Goal: Task Accomplishment & Management: Manage account settings

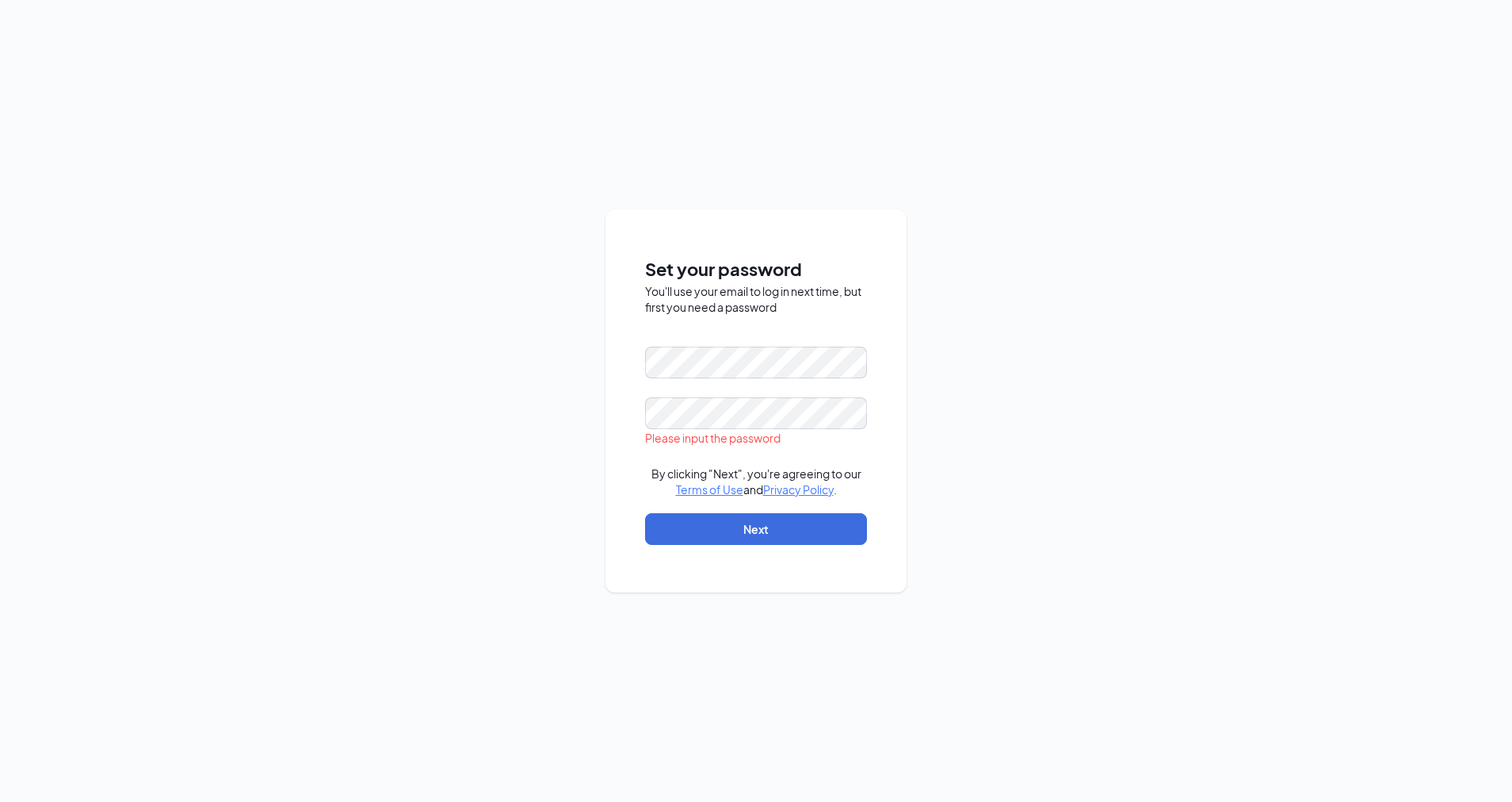
click at [596, 563] on div "Set your password You'll use your email to log in next time, but first you need…" at bounding box center [756, 401] width 1512 height 802
click at [521, 357] on div "Set your password You'll use your email to log in next time, but first you need…" at bounding box center [756, 401] width 1512 height 802
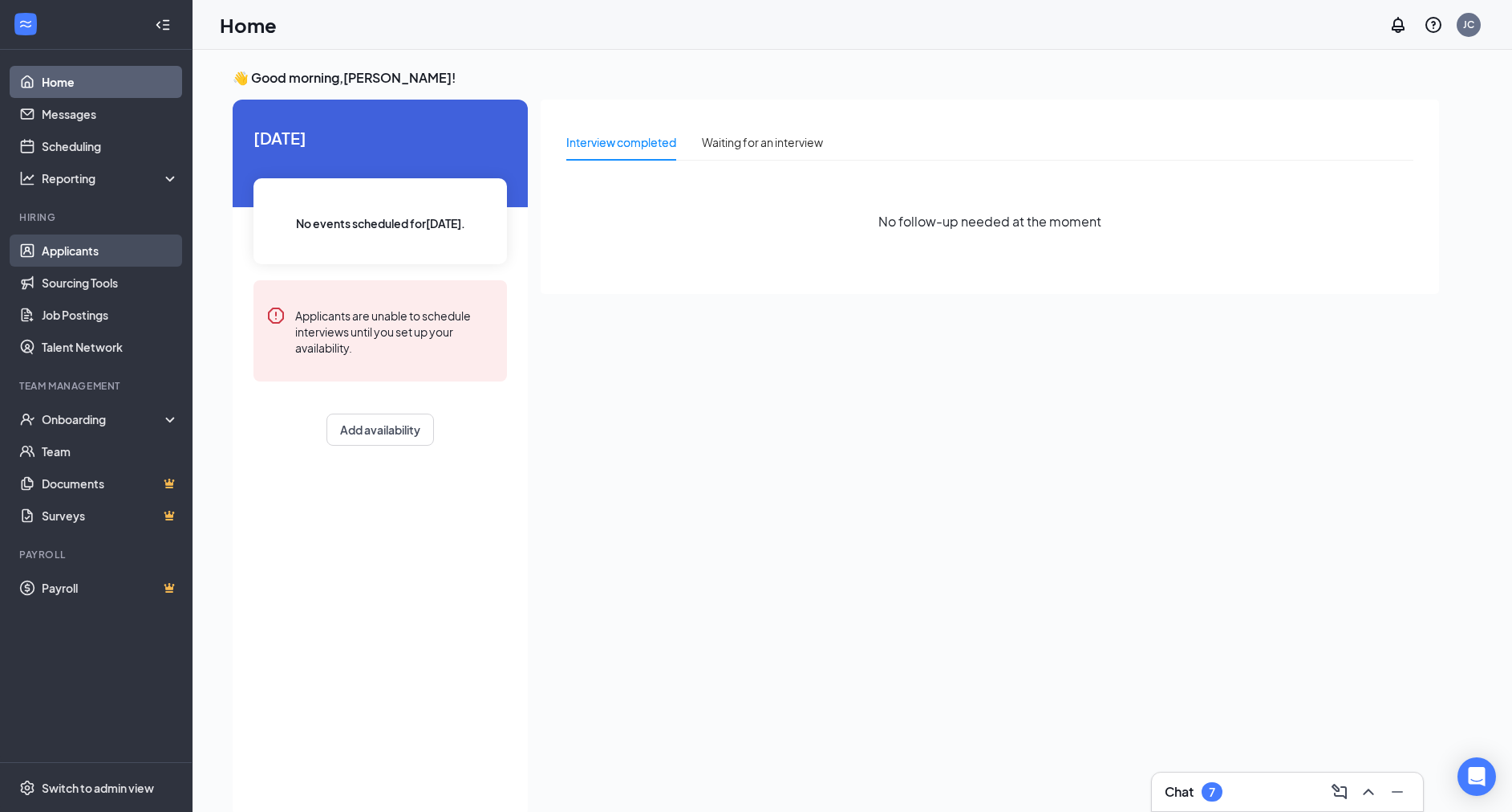
click at [85, 247] on link "Applicants" at bounding box center [109, 250] width 137 height 32
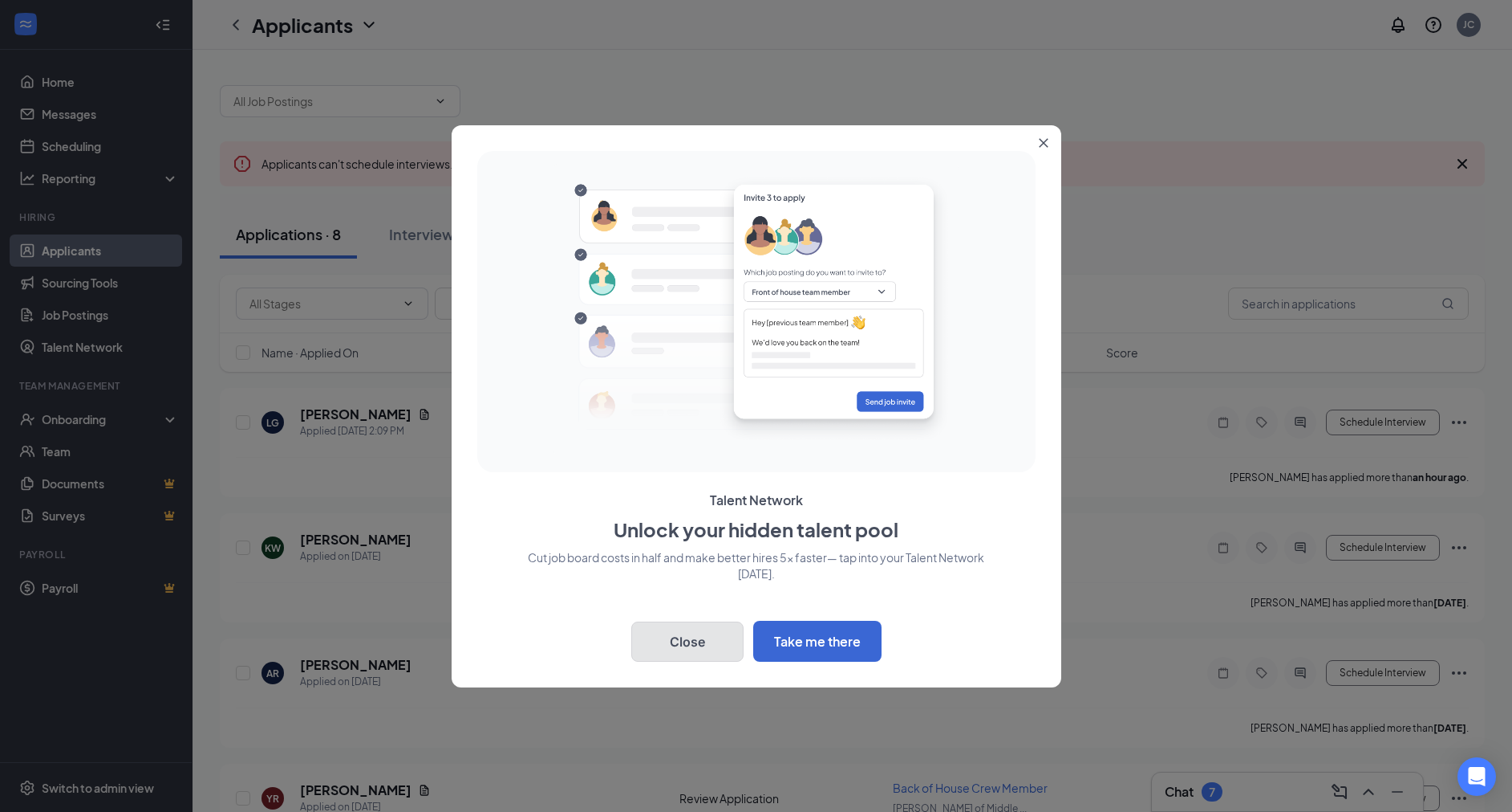
click at [671, 628] on button "Close" at bounding box center [688, 641] width 112 height 41
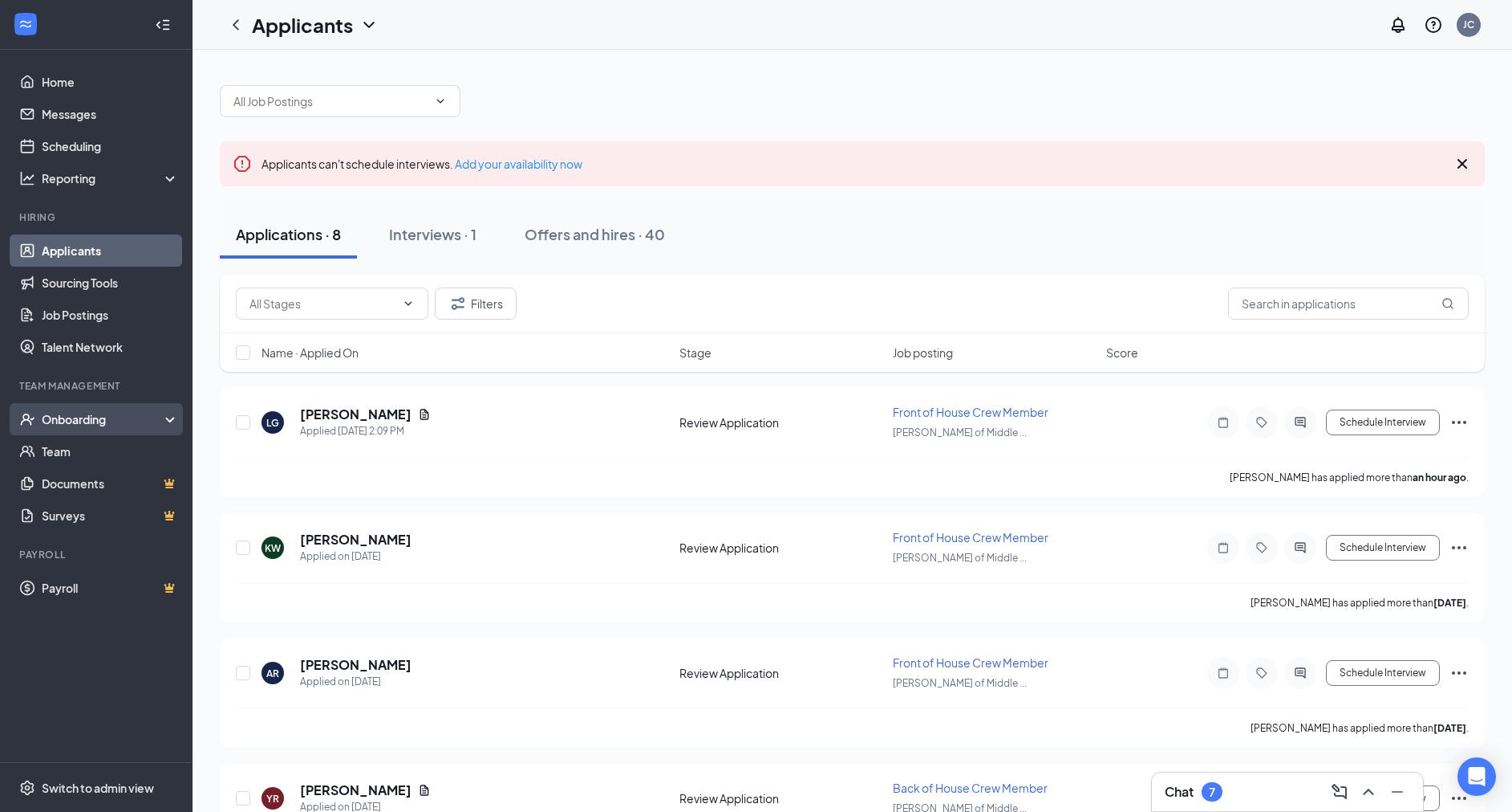
click at [91, 427] on div "Onboarding" at bounding box center [103, 419] width 123 height 16
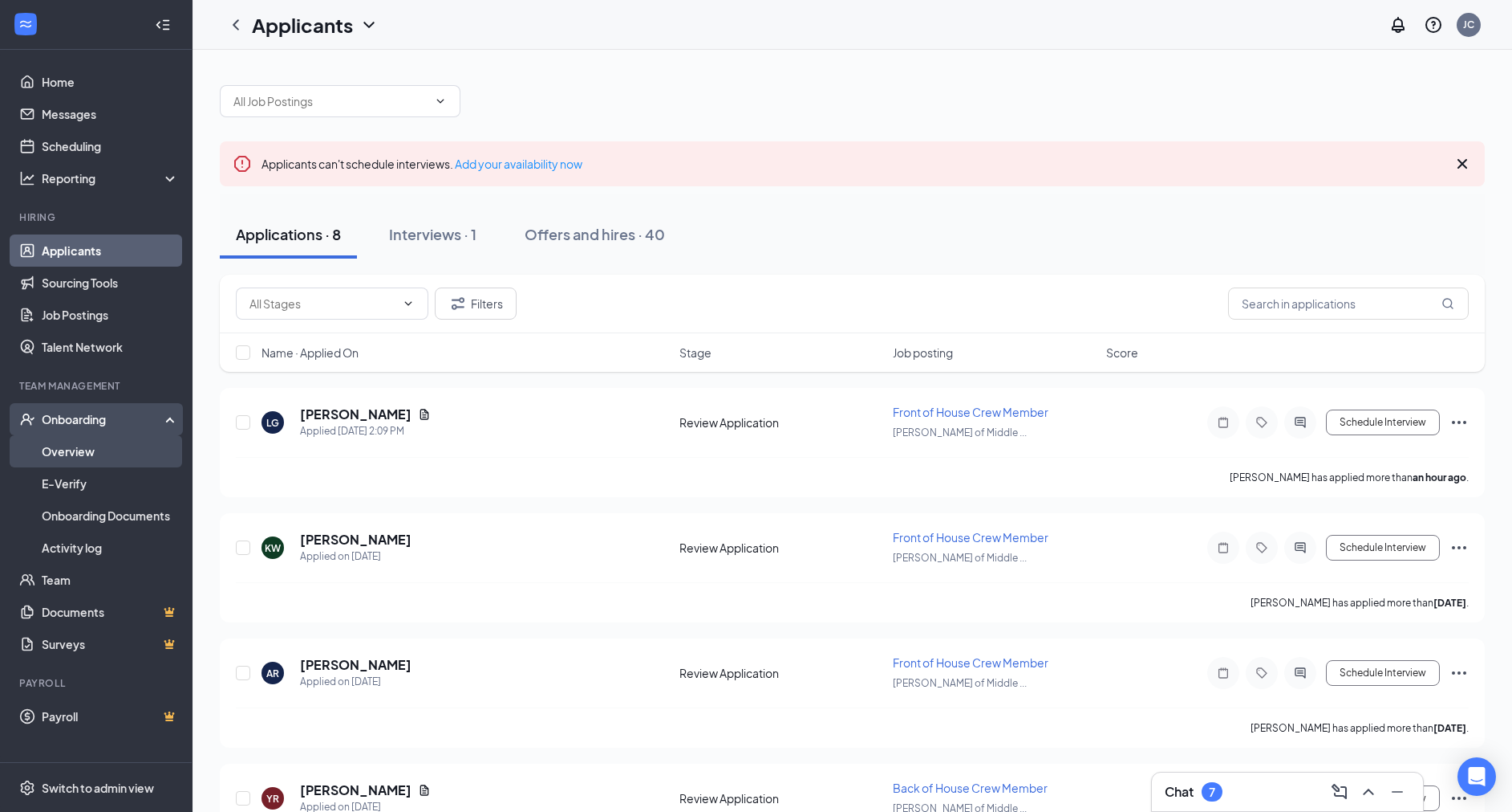
click at [68, 458] on link "Overview" at bounding box center [109, 451] width 137 height 32
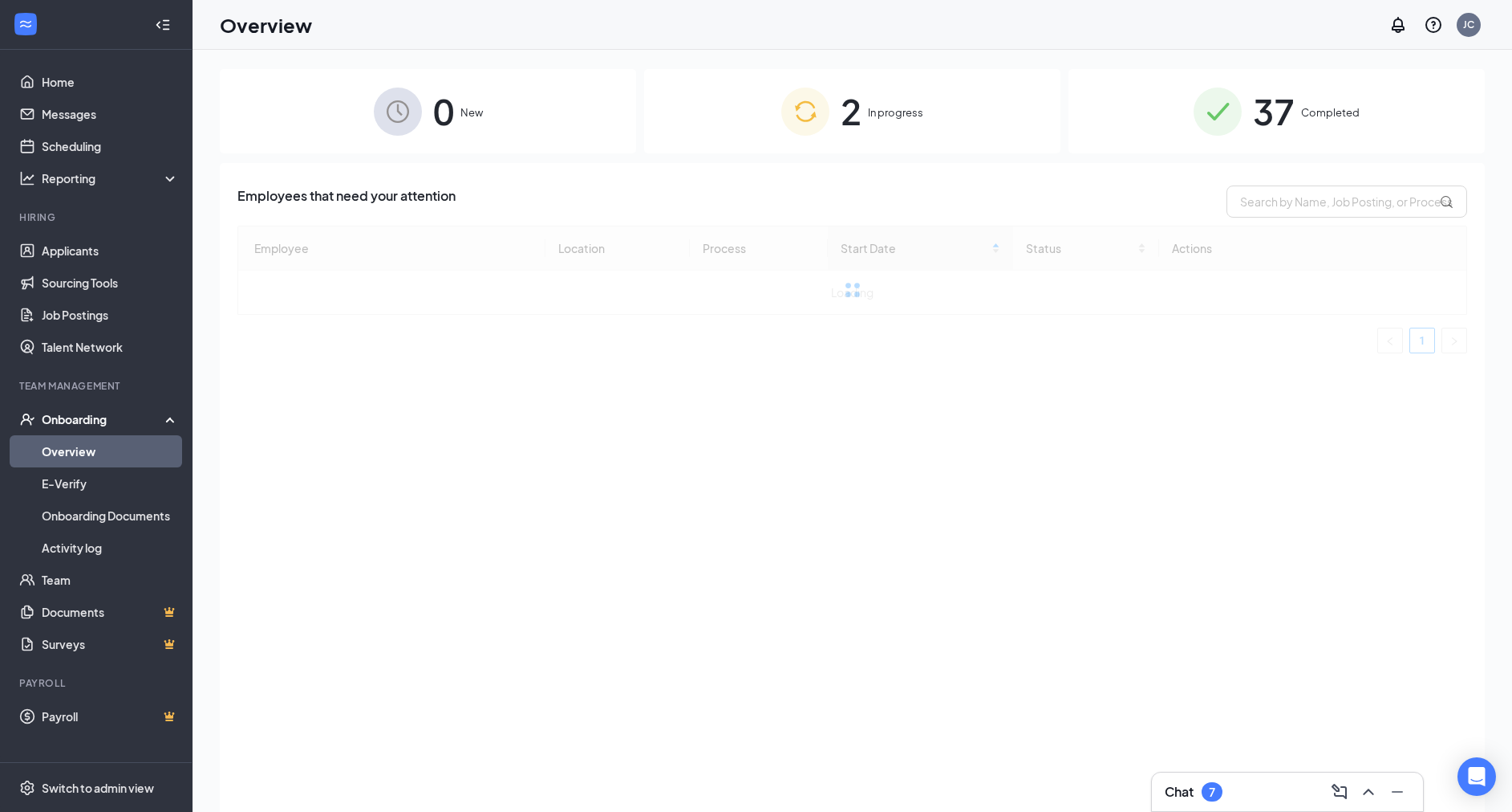
click at [69, 458] on link "Overview" at bounding box center [109, 451] width 137 height 32
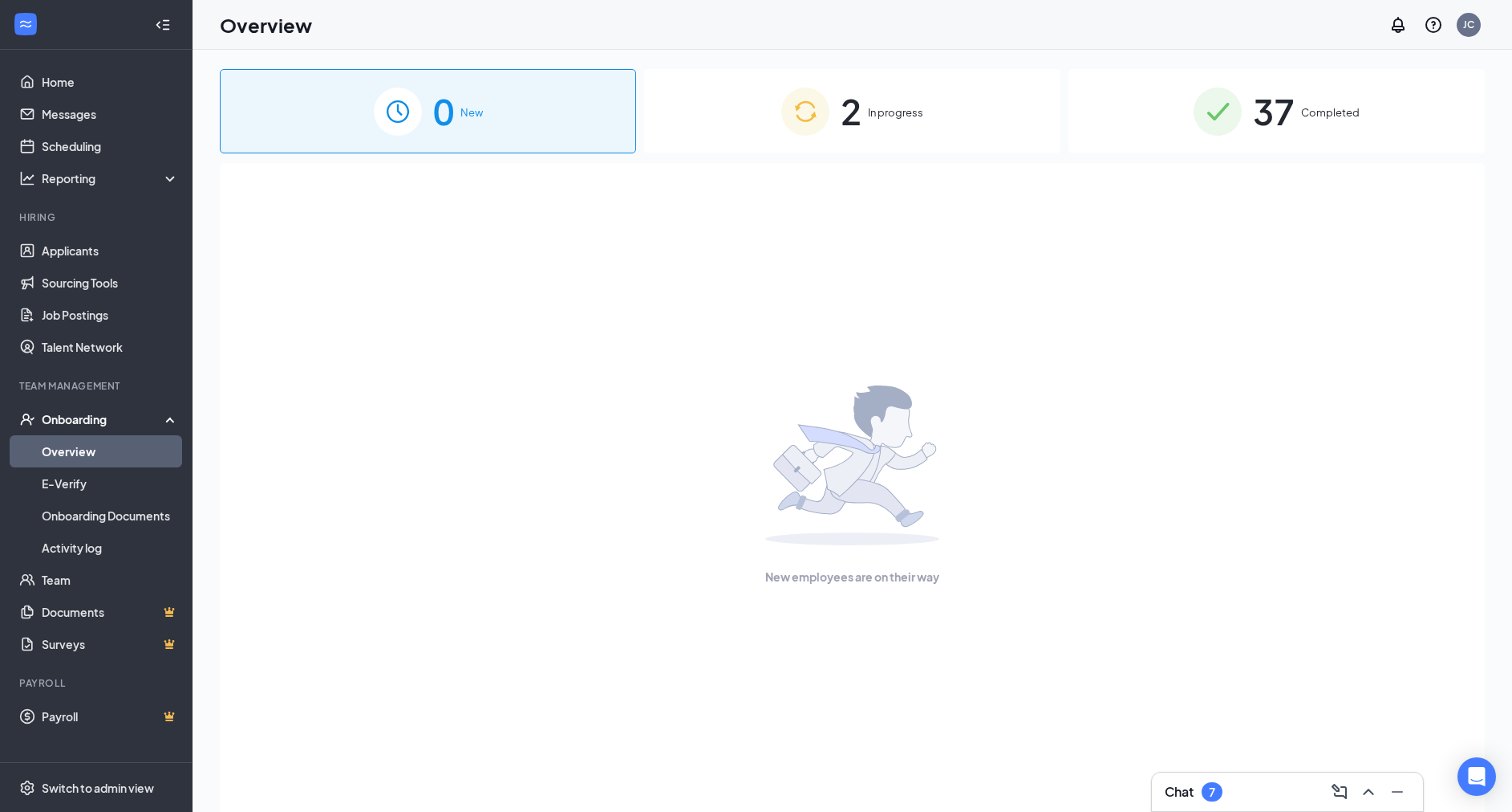
click at [833, 122] on div "2 In progress" at bounding box center [852, 111] width 416 height 84
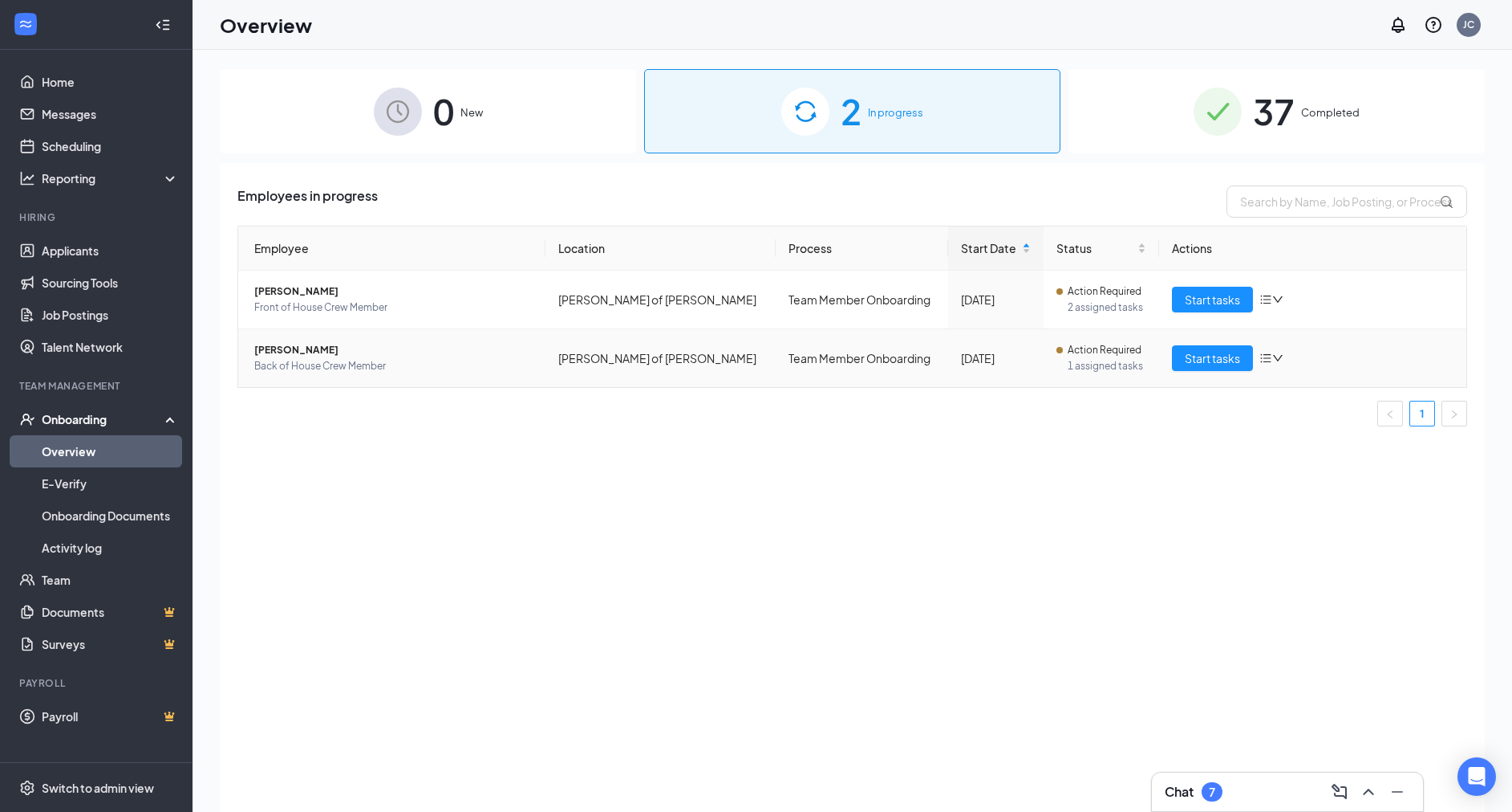
click at [355, 358] on span "Back of House Crew Member" at bounding box center [393, 365] width 278 height 16
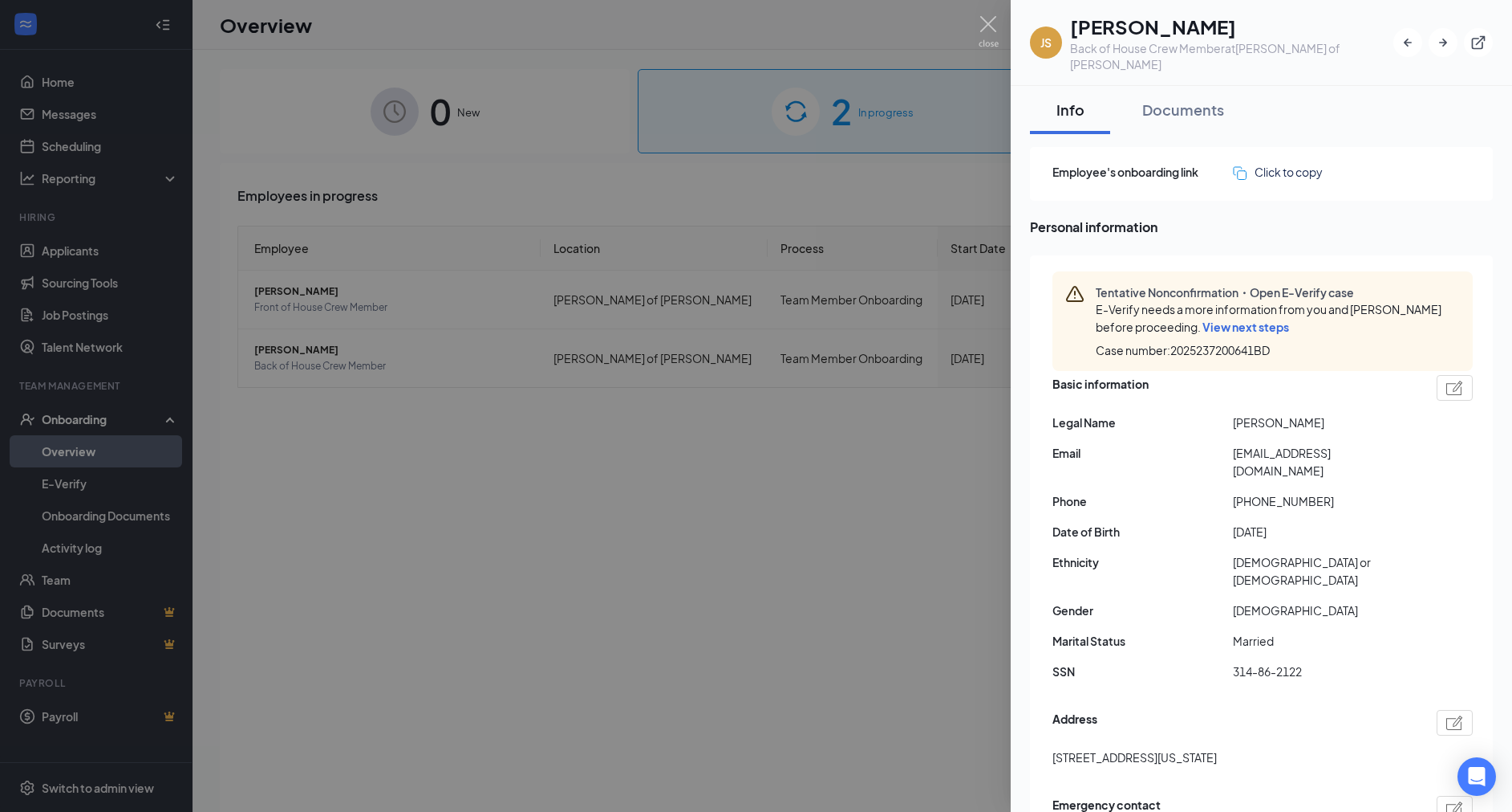
click at [1257, 302] on span "E-Verify needs a more information from you and Jaime Salinas before proceeding.…" at bounding box center [1268, 317] width 345 height 32
click at [1254, 320] on span "View next steps" at bounding box center [1246, 327] width 87 height 15
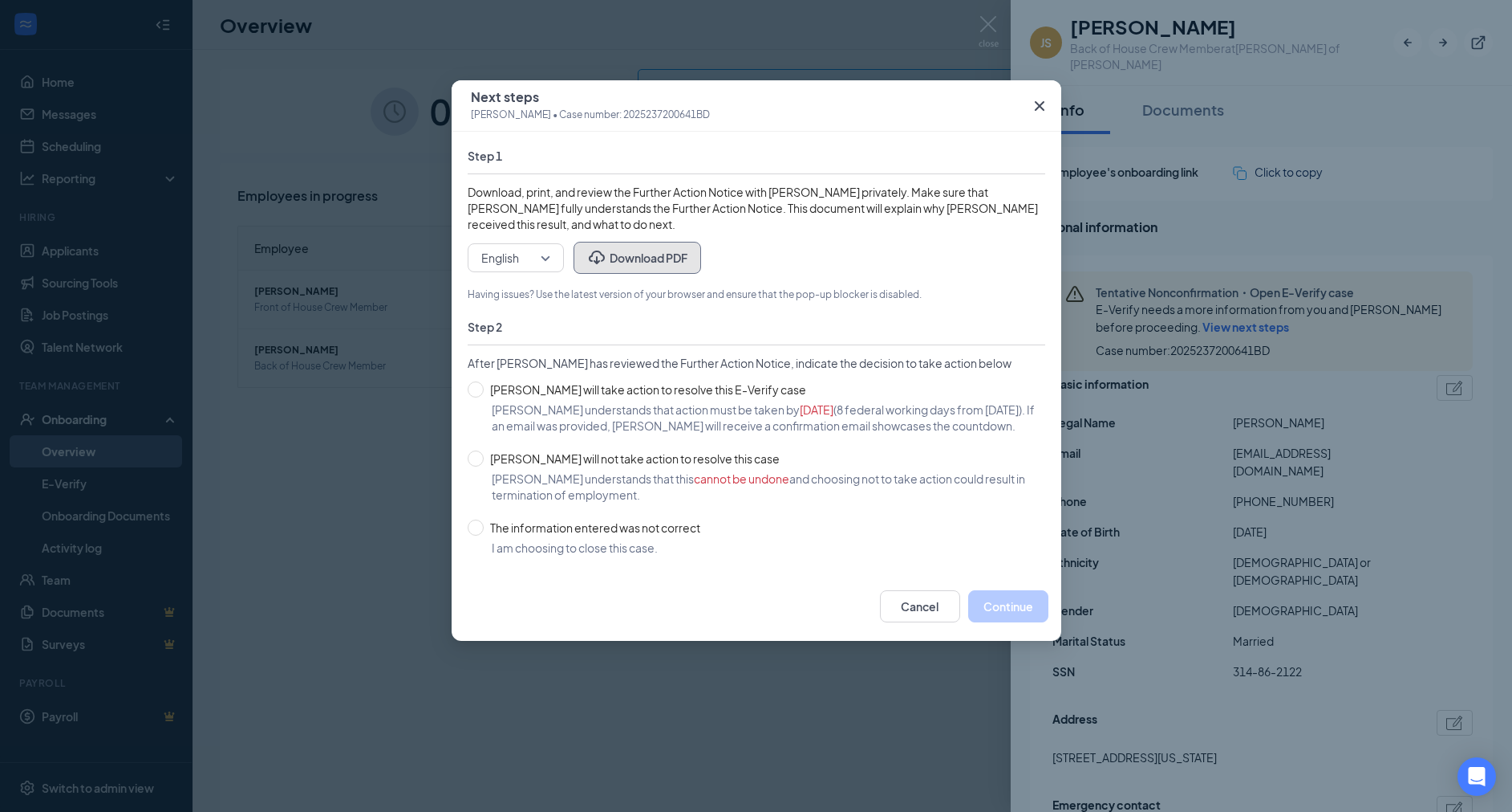
click at [677, 259] on button "Download PDF" at bounding box center [638, 257] width 128 height 32
click at [549, 253] on span "English" at bounding box center [516, 258] width 69 height 24
click at [511, 339] on span "Spanish" at bounding box center [501, 337] width 41 height 17
click at [634, 253] on button "Download PDF" at bounding box center [638, 257] width 128 height 32
click at [473, 387] on input "Jaime Salinas will take action to resolve this E-Verify case" at bounding box center [476, 389] width 16 height 16
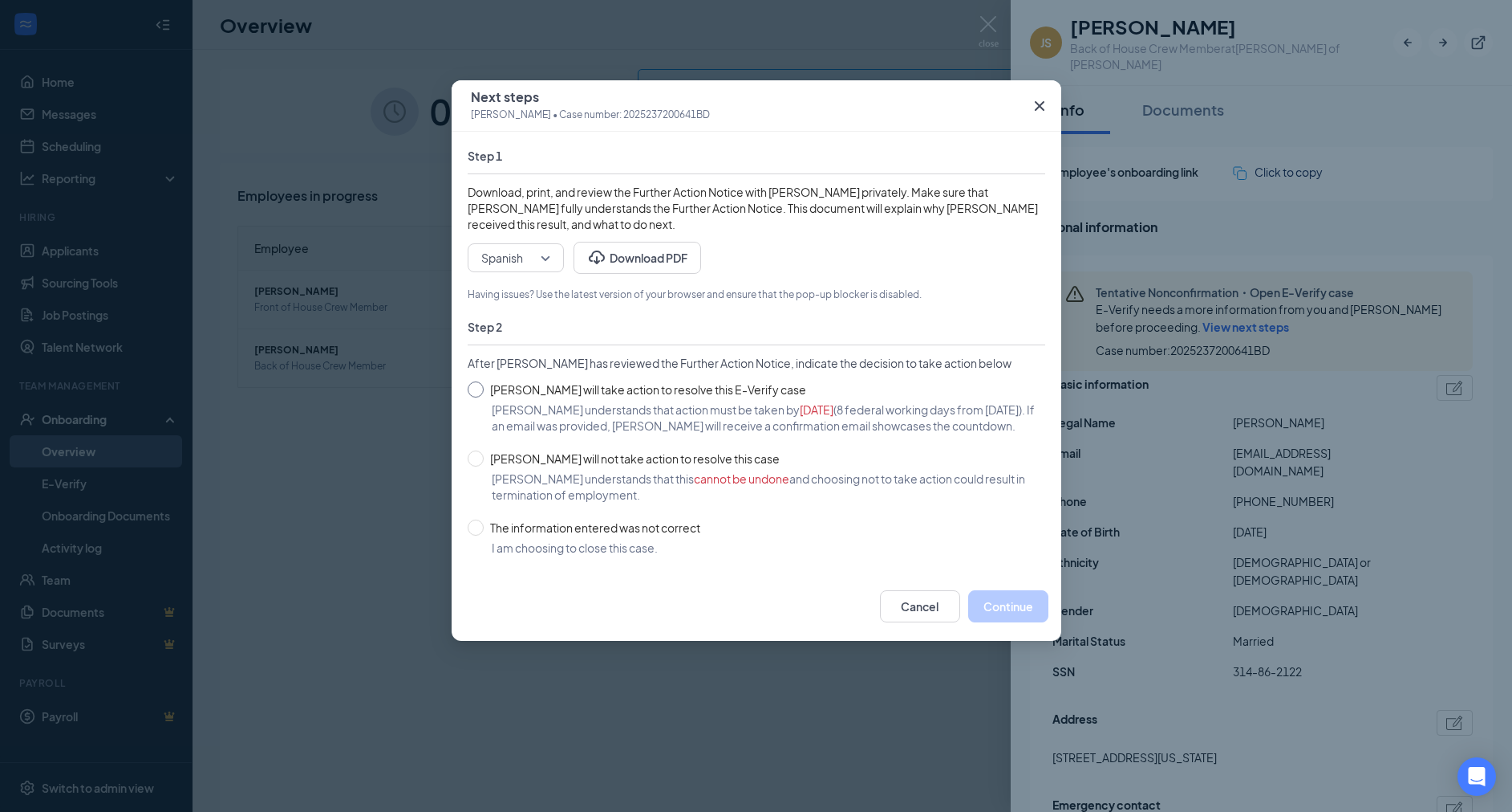
radio input "true"
click at [1015, 622] on button "Continue" at bounding box center [1008, 605] width 80 height 32
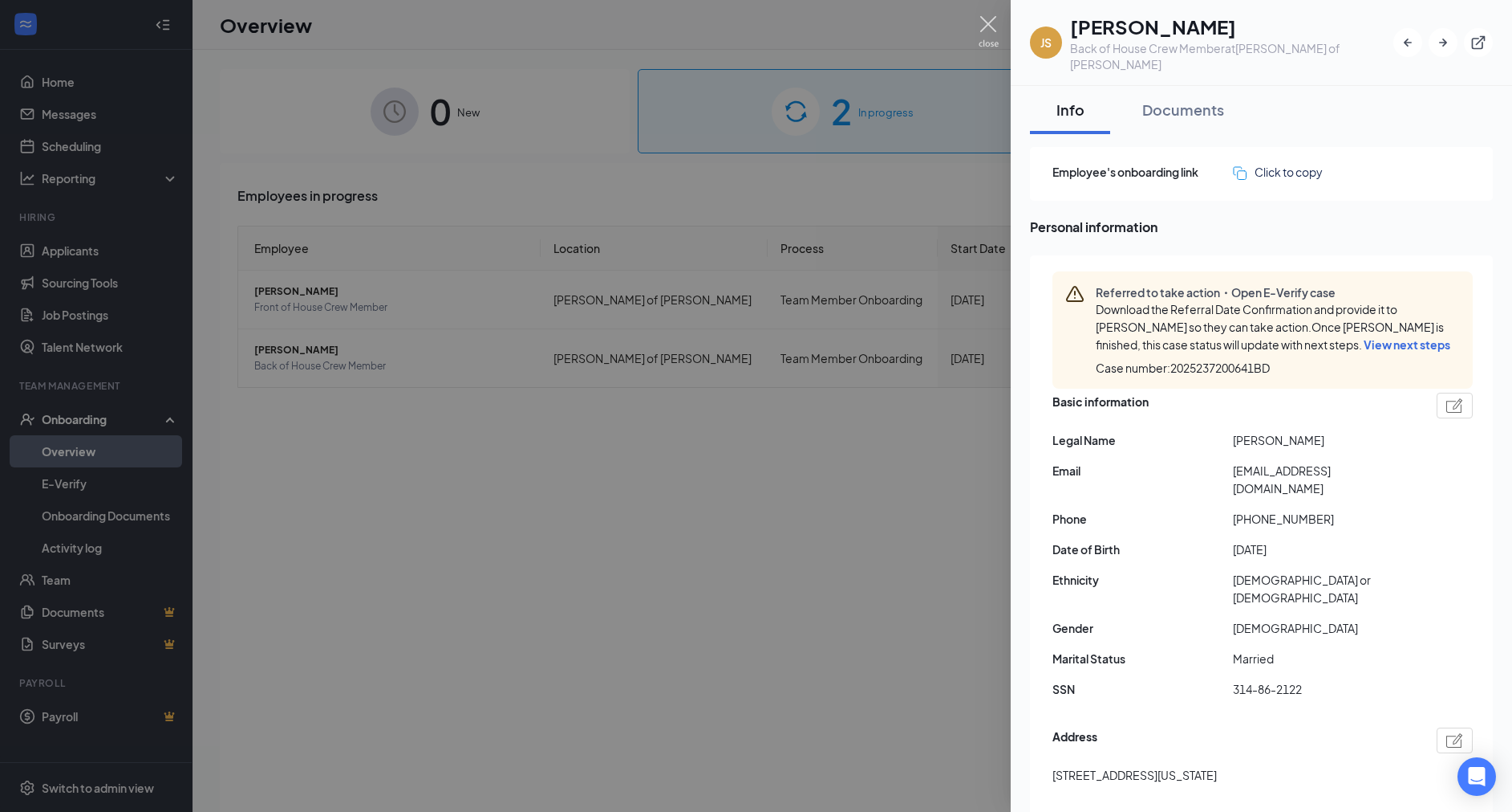
click at [990, 17] on img at bounding box center [988, 32] width 20 height 31
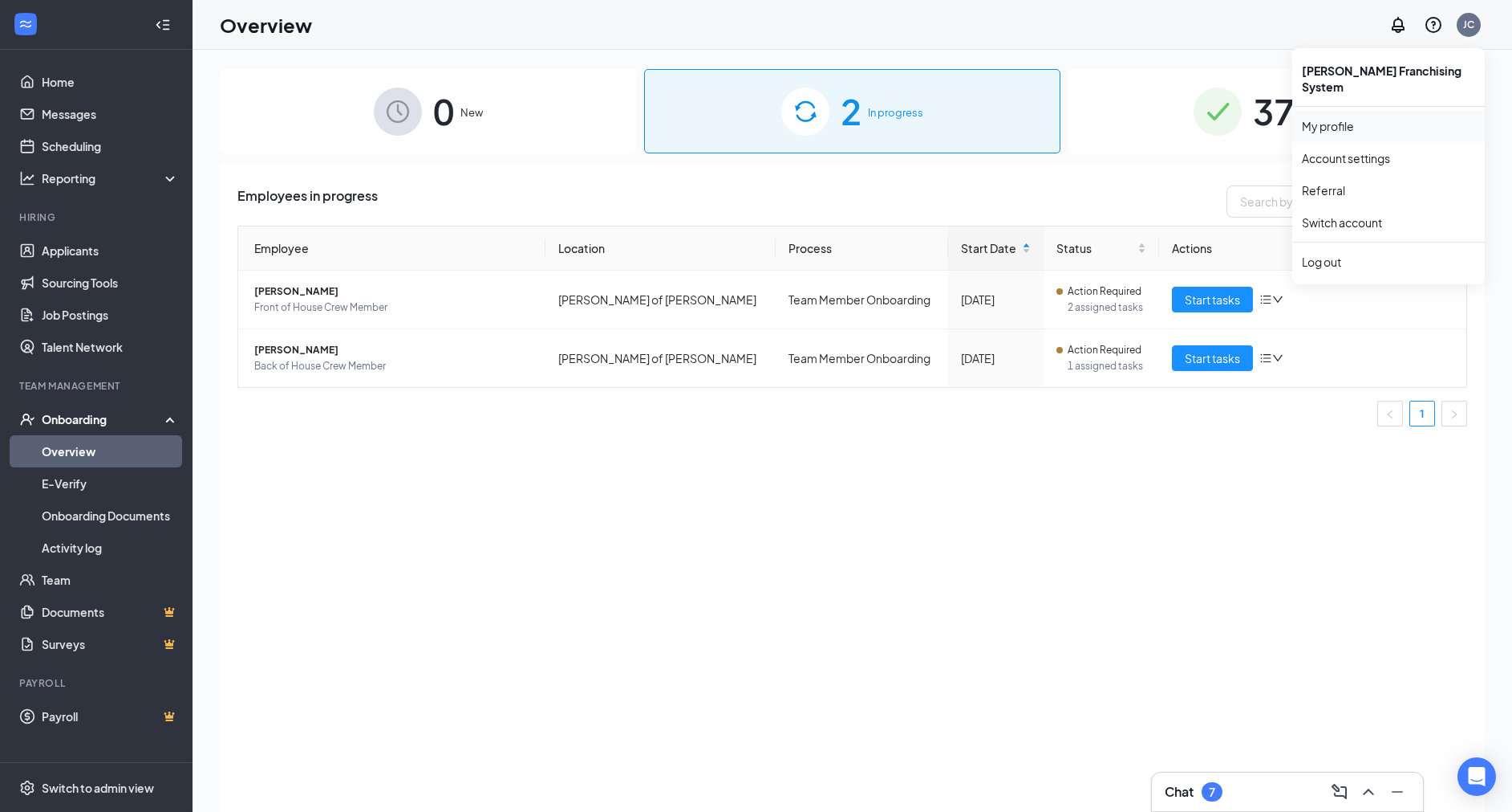
click at [1368, 118] on link "My profile" at bounding box center [1388, 126] width 173 height 16
click at [1387, 150] on link "Account settings" at bounding box center [1388, 158] width 173 height 16
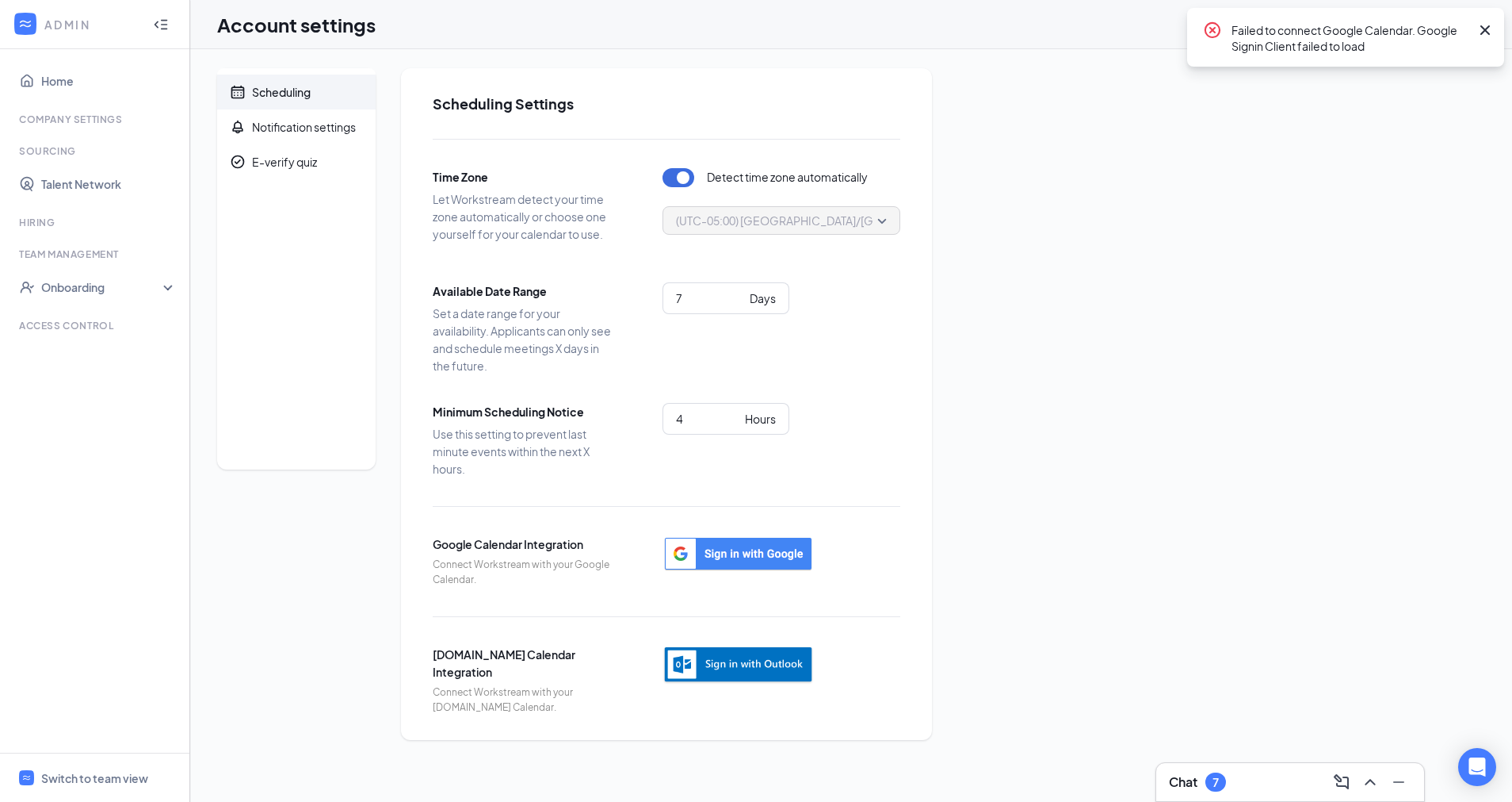
click at [96, 121] on div "Company Settings" at bounding box center [96, 119] width 155 height 14
drag, startPoint x: 580, startPoint y: 50, endPoint x: 606, endPoint y: 130, distance: 84.1
click at [606, 130] on div "Scheduling Notification settings E-verify quiz Scheduling Settings Time Zone Le…" at bounding box center [851, 404] width 1321 height 709
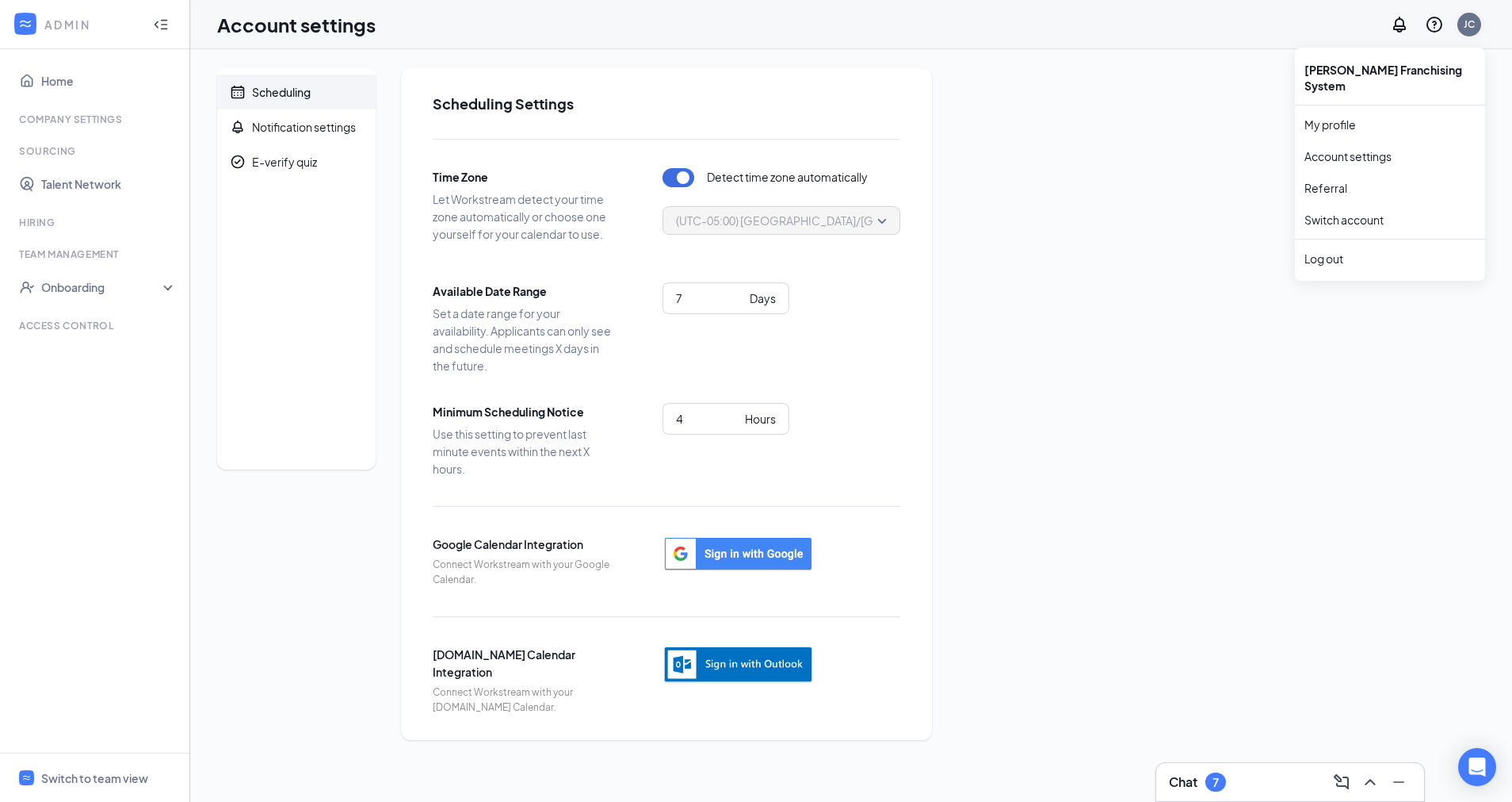
click at [1469, 19] on div "JC" at bounding box center [1469, 24] width 11 height 14
